Goal: Information Seeking & Learning: Learn about a topic

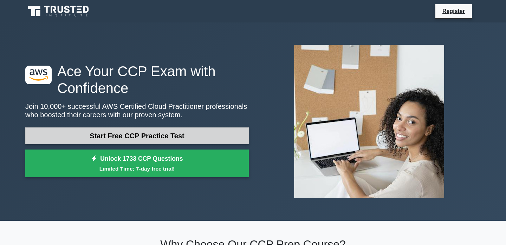
click at [173, 137] on link "Start Free CCP Practice Test" at bounding box center [137, 136] width 224 height 17
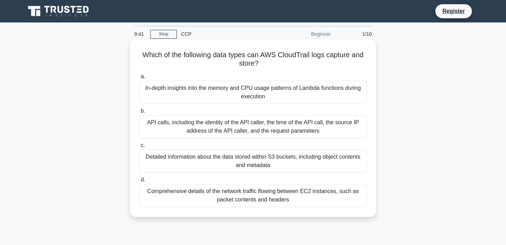
click at [187, 126] on div "API calls, including the identity of the API caller, the time of the API call, …" at bounding box center [253, 126] width 228 height 23
click at [139, 114] on input "b. API calls, including the identity of the API caller, the time of the API cal…" at bounding box center [139, 111] width 0 height 5
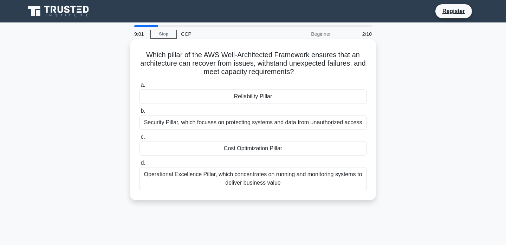
click at [231, 92] on div "Reliability Pillar" at bounding box center [253, 96] width 228 height 15
click at [139, 88] on input "a. Reliability Pillar" at bounding box center [139, 85] width 0 height 5
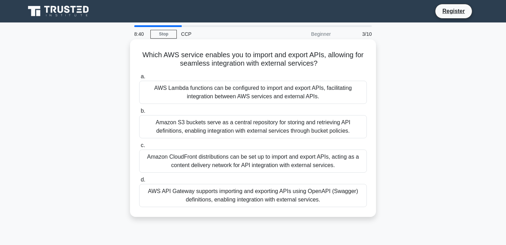
click at [249, 198] on div "AWS API Gateway supports importing and exporting APIs using OpenAPI (Swagger) d…" at bounding box center [253, 195] width 228 height 23
click at [139, 182] on input "d. AWS API Gateway supports importing and exporting APIs using OpenAPI (Swagger…" at bounding box center [139, 180] width 0 height 5
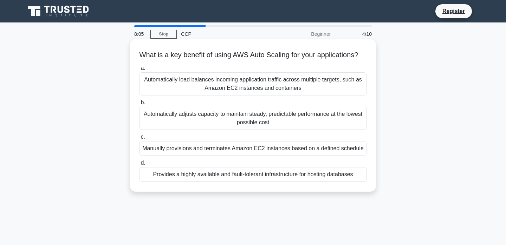
click at [286, 118] on div "Automatically adjusts capacity to maintain steady, predictable performance at t…" at bounding box center [253, 118] width 228 height 23
click at [139, 105] on input "b. Automatically adjusts capacity to maintain steady, predictable performance a…" at bounding box center [139, 103] width 0 height 5
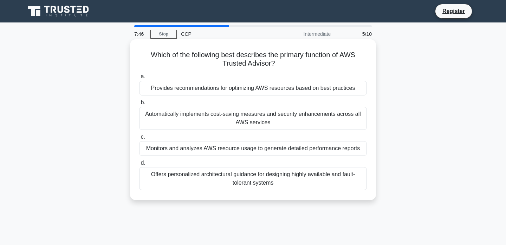
click at [312, 90] on div "Provides recommendations for optimizing AWS resources based on best practices" at bounding box center [253, 88] width 228 height 15
click at [139, 79] on input "a. Provides recommendations for optimizing AWS resources based on best practices" at bounding box center [139, 77] width 0 height 5
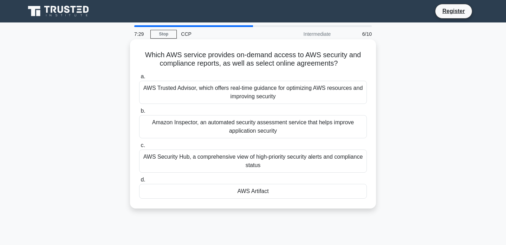
click at [306, 162] on div "AWS Security Hub, a comprehensive view of high-priority security alerts and com…" at bounding box center [253, 161] width 228 height 23
click at [139, 148] on input "c. AWS Security Hub, a comprehensive view of high-priority security alerts and …" at bounding box center [139, 145] width 0 height 5
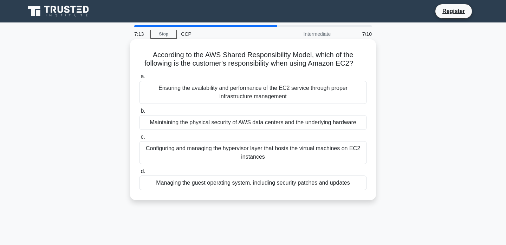
click at [310, 188] on div "Managing the guest operating system, including security patches and updates" at bounding box center [253, 183] width 228 height 15
click at [139, 174] on input "d. Managing the guest operating system, including security patches and updates" at bounding box center [139, 171] width 0 height 5
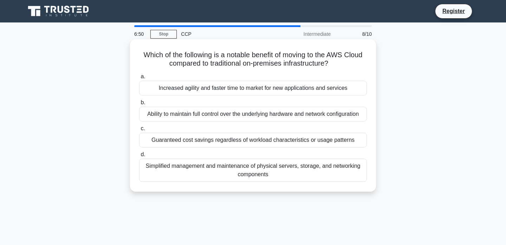
click at [235, 90] on div "Increased agility and faster time to market for new applications and services" at bounding box center [253, 88] width 228 height 15
click at [139, 79] on input "a. Increased agility and faster time to market for new applications and services" at bounding box center [139, 77] width 0 height 5
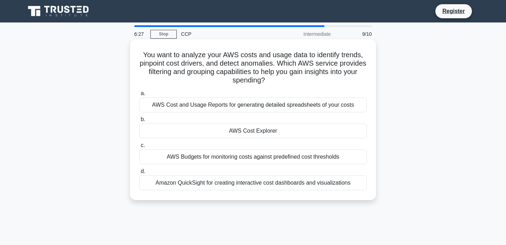
click at [259, 107] on div "AWS Cost and Usage Reports for generating detailed spreadsheets of your costs" at bounding box center [253, 105] width 228 height 15
click at [139, 96] on input "a. AWS Cost and Usage Reports for generating detailed spreadsheets of your costs" at bounding box center [139, 93] width 0 height 5
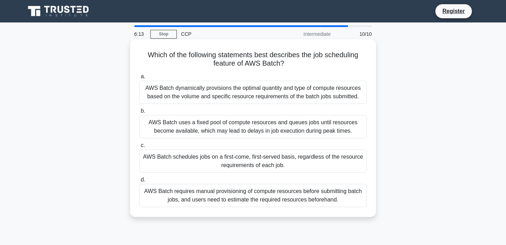
click at [241, 165] on div "AWS Batch schedules jobs on a first-come, first-served basis, regardless of the…" at bounding box center [253, 161] width 228 height 23
click at [139, 148] on input "c. AWS Batch schedules jobs on a first-come, first-served basis, regardless of …" at bounding box center [139, 145] width 0 height 5
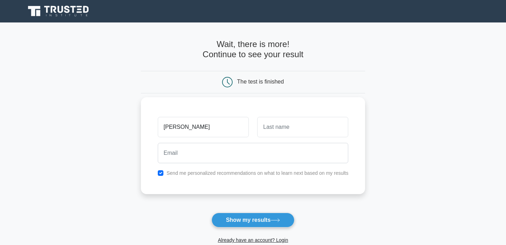
type input "lorenzo"
click at [286, 128] on input "text" at bounding box center [302, 127] width 91 height 20
click at [281, 134] on input "Boss" at bounding box center [302, 127] width 91 height 20
type input "Boss"
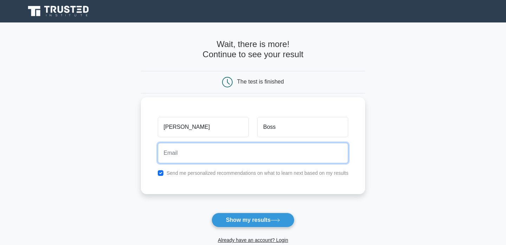
click at [266, 149] on input "email" at bounding box center [253, 153] width 191 height 20
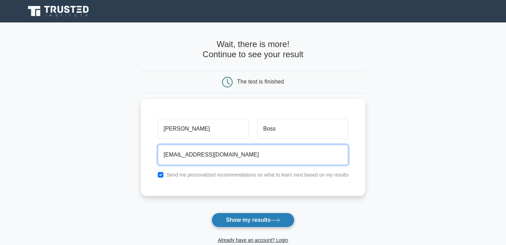
type input "lorenzobrazilbosio@gmail.com"
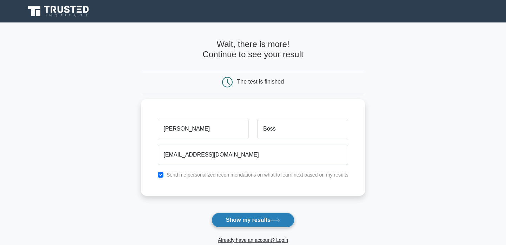
click at [280, 221] on icon at bounding box center [275, 220] width 8 height 3
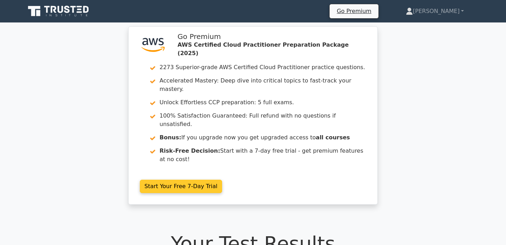
click at [207, 180] on link "Start Your Free 7-Day Trial" at bounding box center [181, 186] width 82 height 13
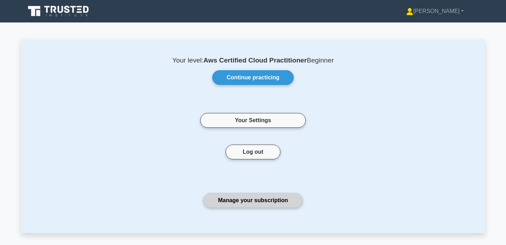
click at [265, 199] on link "Manage your subscription" at bounding box center [253, 200] width 99 height 15
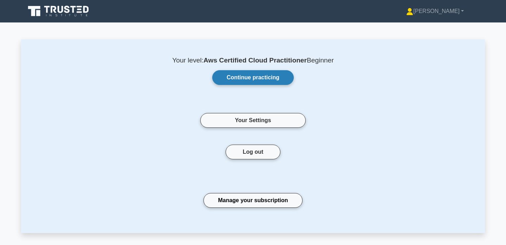
click at [242, 74] on link "Continue practicing" at bounding box center [253, 77] width 82 height 15
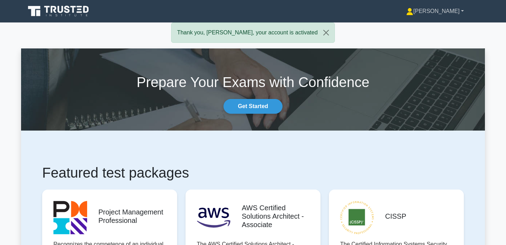
click at [443, 13] on link "[PERSON_NAME]" at bounding box center [435, 11] width 91 height 14
click at [432, 43] on link "Settings" at bounding box center [418, 38] width 56 height 11
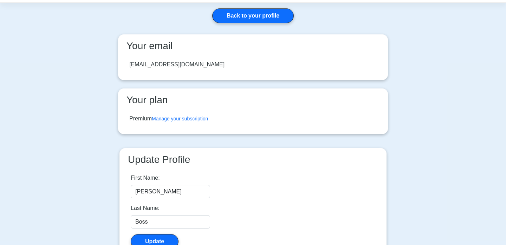
scroll to position [28, 0]
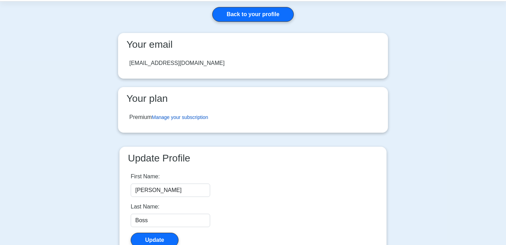
click at [186, 115] on link "Manage your subscription" at bounding box center [180, 118] width 56 height 6
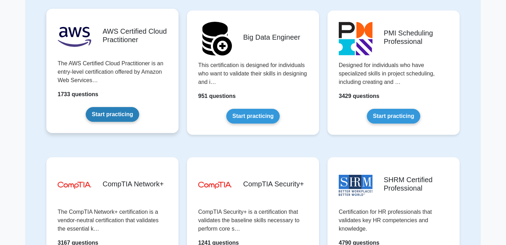
scroll to position [1102, 0]
click at [115, 114] on link "Start practicing" at bounding box center [112, 115] width 53 height 15
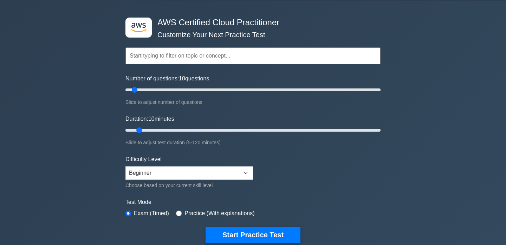
scroll to position [28, 0]
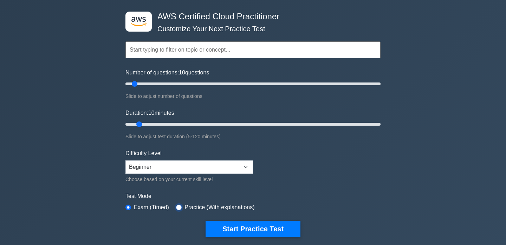
click at [178, 209] on input "radio" at bounding box center [179, 208] width 6 height 6
radio input "true"
click at [176, 173] on select "Beginner Intermediate Expert" at bounding box center [190, 167] width 128 height 13
click at [195, 52] on input "text" at bounding box center [253, 49] width 255 height 17
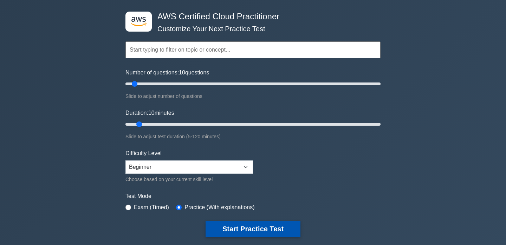
click at [229, 232] on button "Start Practice Test" at bounding box center [253, 229] width 95 height 16
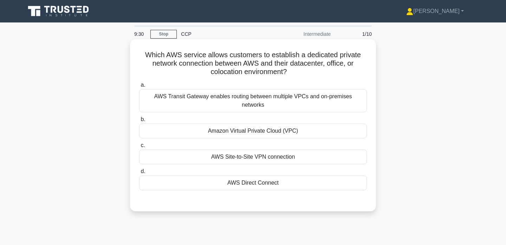
click at [265, 97] on div "AWS Transit Gateway enables routing between multiple VPCs and on-premises netwo…" at bounding box center [253, 100] width 228 height 23
click at [139, 88] on input "a. AWS Transit Gateway enables routing between multiple VPCs and on-premises ne…" at bounding box center [139, 85] width 0 height 5
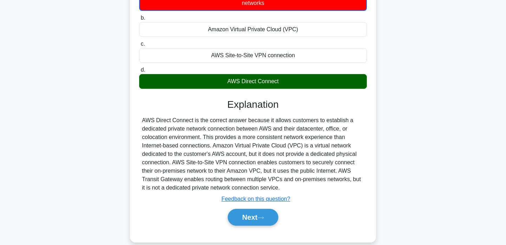
scroll to position [111, 0]
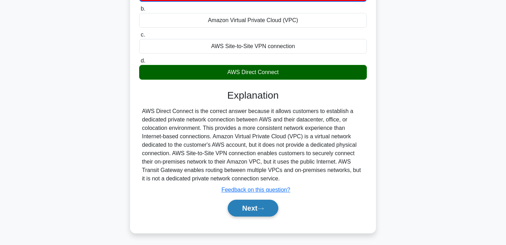
click at [259, 203] on button "Next" at bounding box center [253, 208] width 50 height 17
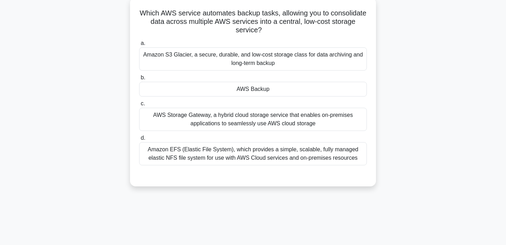
scroll to position [0, 0]
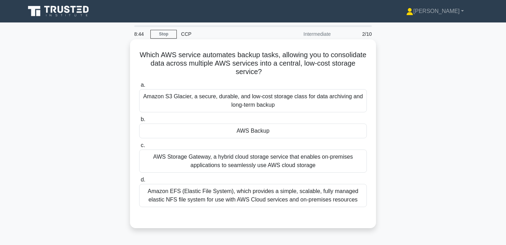
click at [246, 100] on div "Amazon S3 Glacier, a secure, durable, and low-cost storage class for data archi…" at bounding box center [253, 100] width 228 height 23
click at [139, 88] on input "a. Amazon S3 Glacier, a secure, durable, and low-cost storage class for data ar…" at bounding box center [139, 85] width 0 height 5
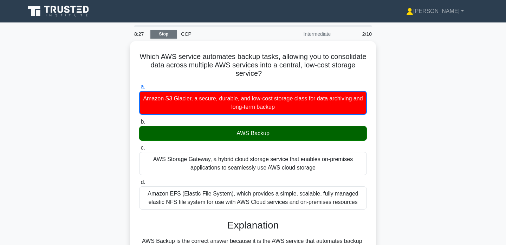
click at [169, 32] on link "Stop" at bounding box center [163, 34] width 26 height 9
